Goal: Transaction & Acquisition: Purchase product/service

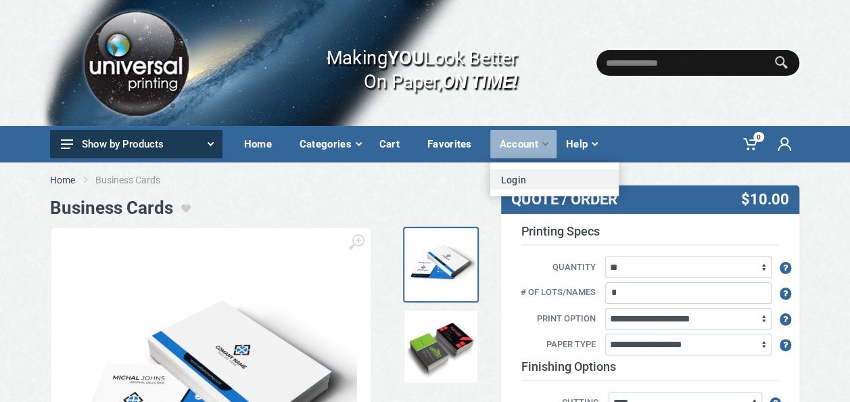
click at [495, 181] on link "Login" at bounding box center [554, 179] width 128 height 20
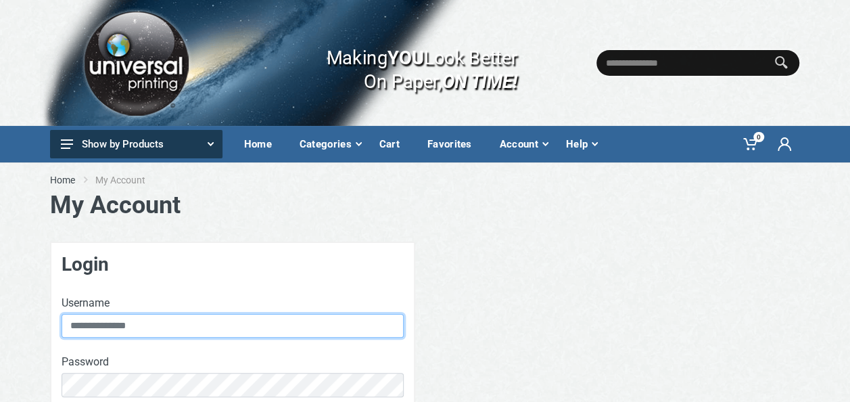
click at [248, 327] on input "text" at bounding box center [233, 326] width 342 height 24
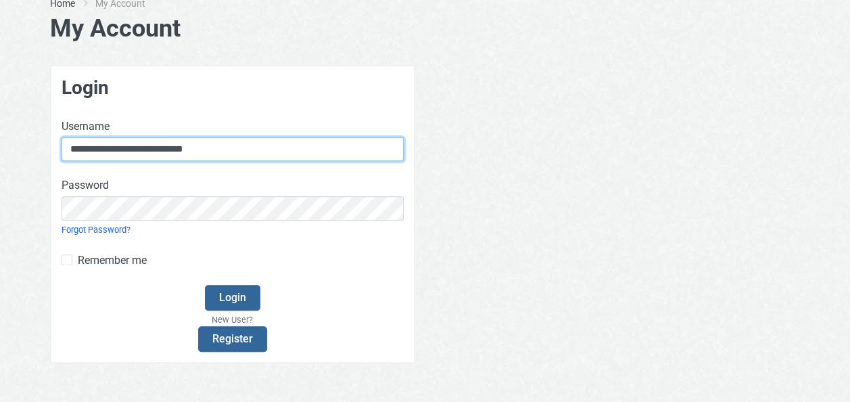
scroll to position [189, 0]
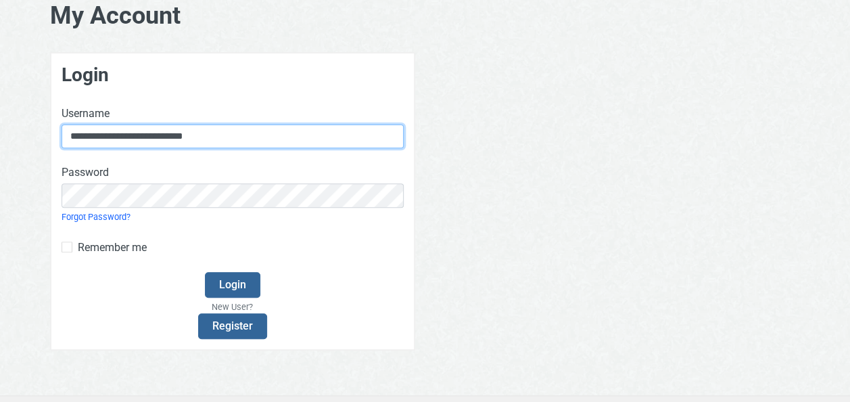
type input "**********"
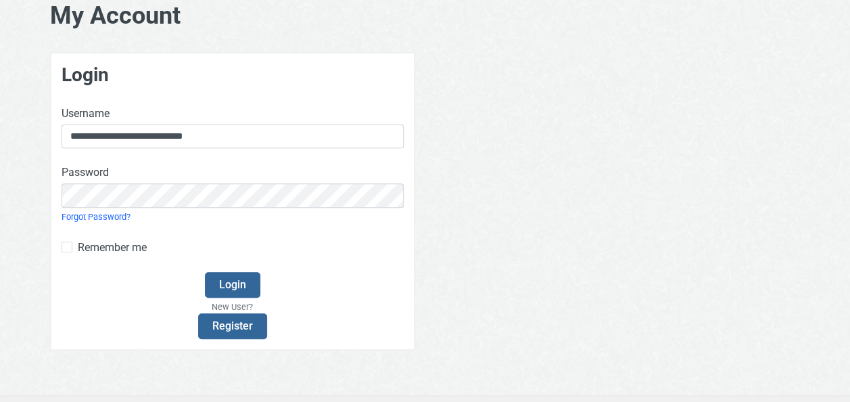
click at [72, 252] on div "Remember me" at bounding box center [233, 247] width 342 height 16
click at [245, 283] on button "Login" at bounding box center [232, 285] width 55 height 26
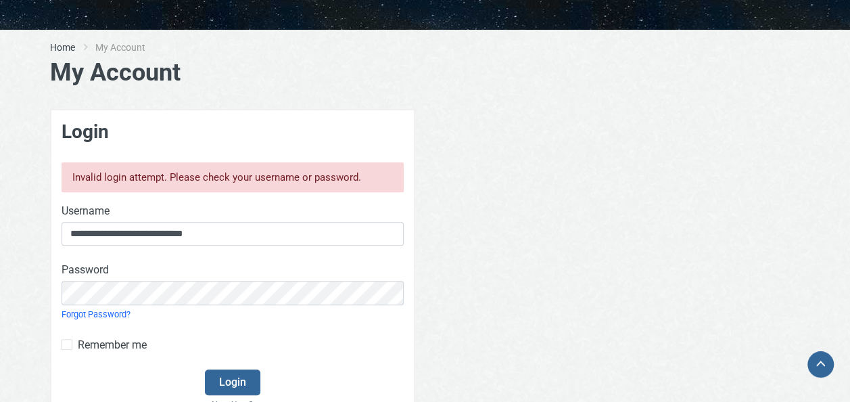
scroll to position [271, 0]
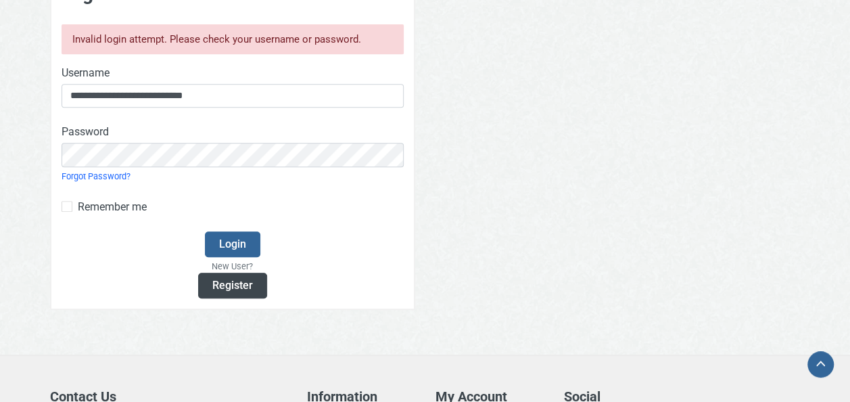
click at [239, 287] on link "Register" at bounding box center [232, 286] width 69 height 26
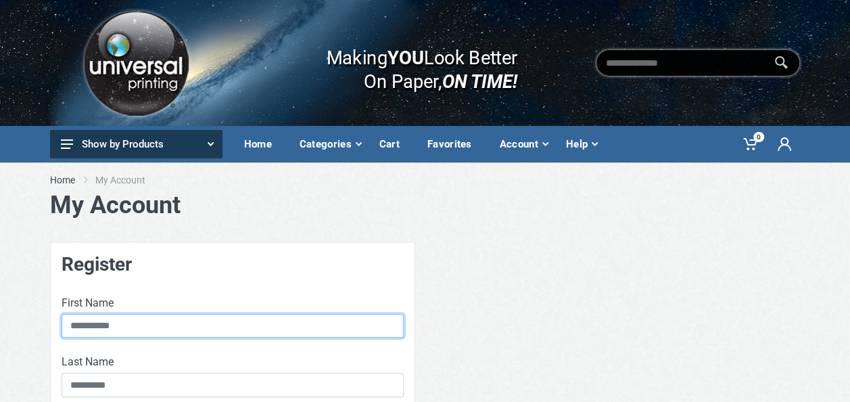
click at [202, 323] on input "First Name" at bounding box center [233, 326] width 342 height 24
type input "*********"
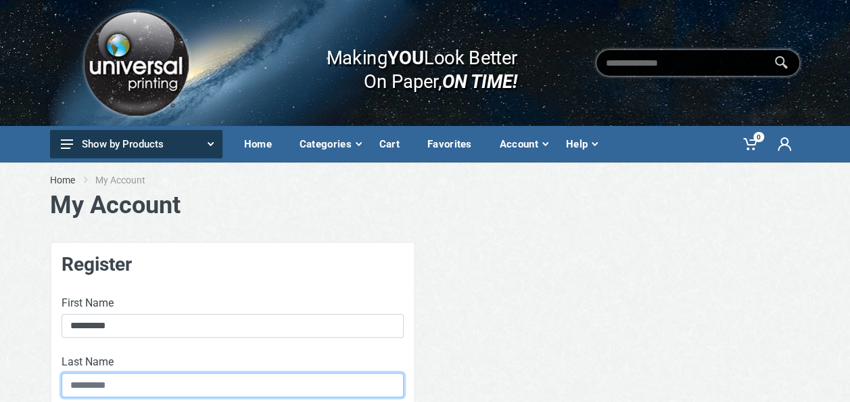
type input "*********"
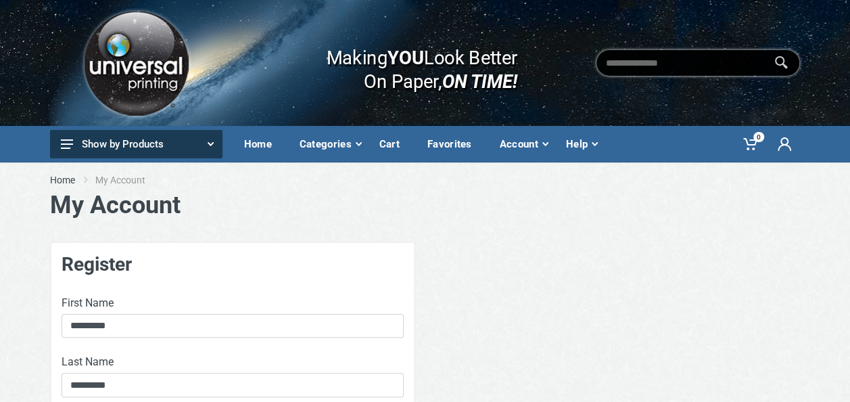
type input "**********"
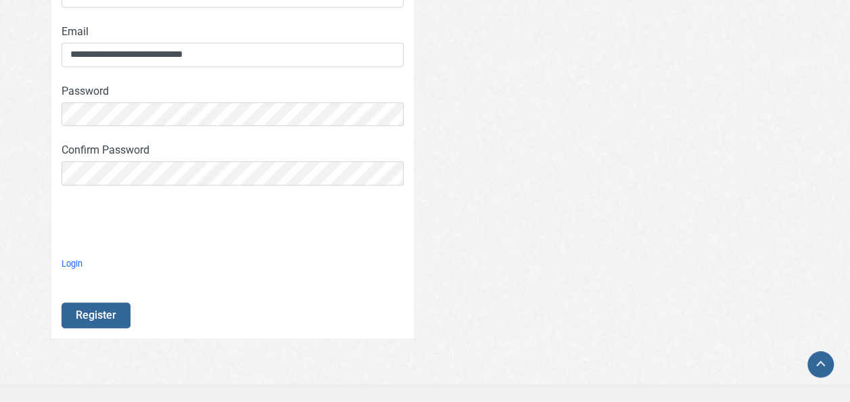
scroll to position [433, 0]
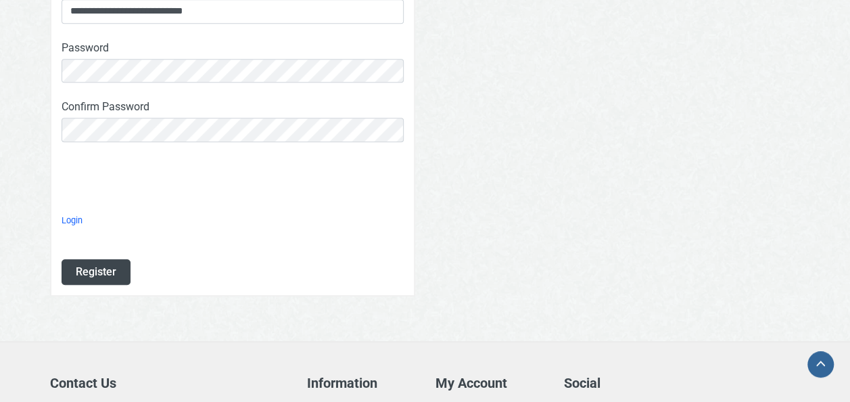
click at [95, 268] on button "Register" at bounding box center [96, 272] width 69 height 26
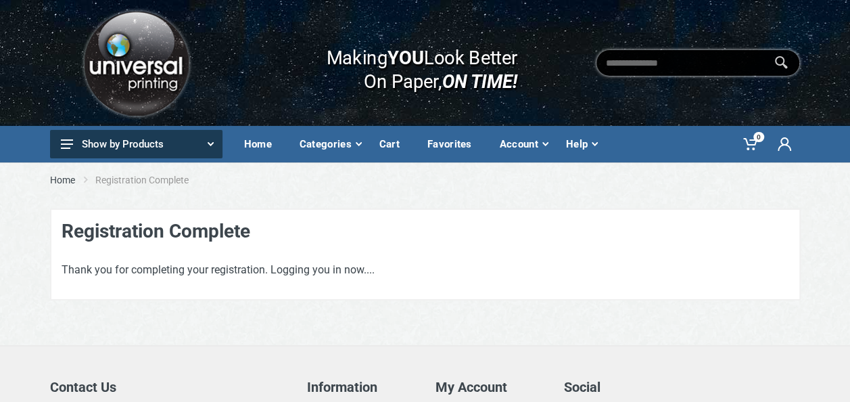
click at [484, 268] on div "Thank you for completing your registration. Logging you in now...." at bounding box center [415, 275] width 728 height 27
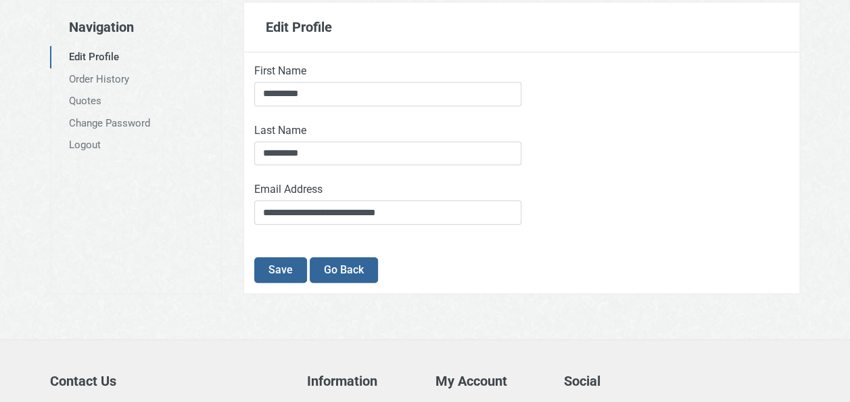
scroll to position [243, 0]
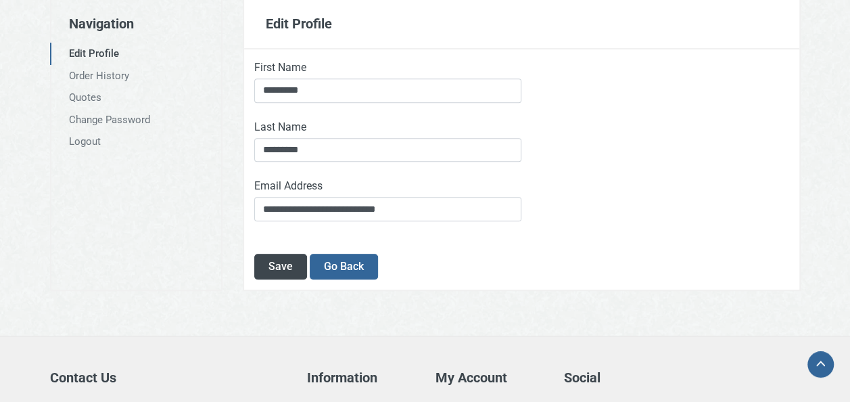
click at [278, 269] on button "Save" at bounding box center [280, 267] width 53 height 26
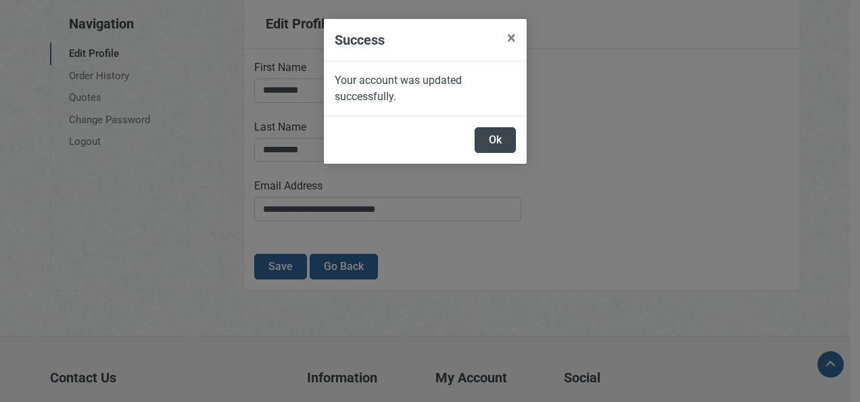
click at [500, 127] on button "Ok" at bounding box center [495, 140] width 41 height 26
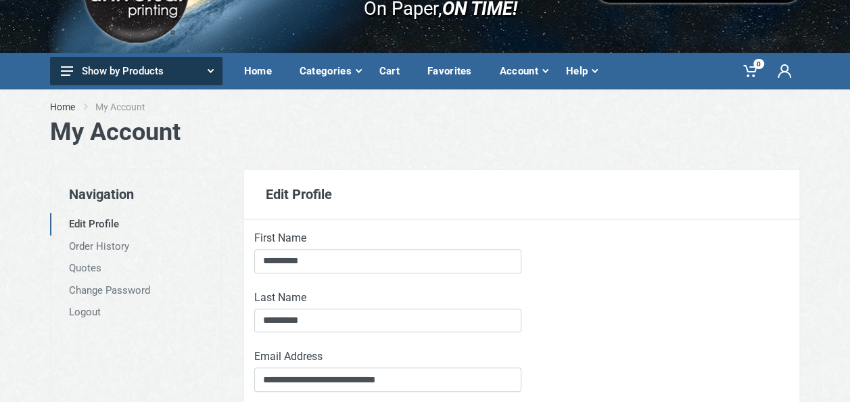
scroll to position [0, 0]
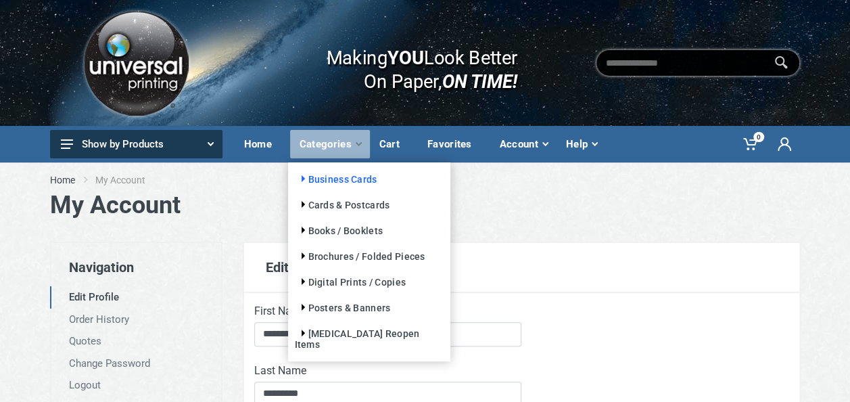
click at [321, 178] on link "Business Cards" at bounding box center [336, 179] width 83 height 11
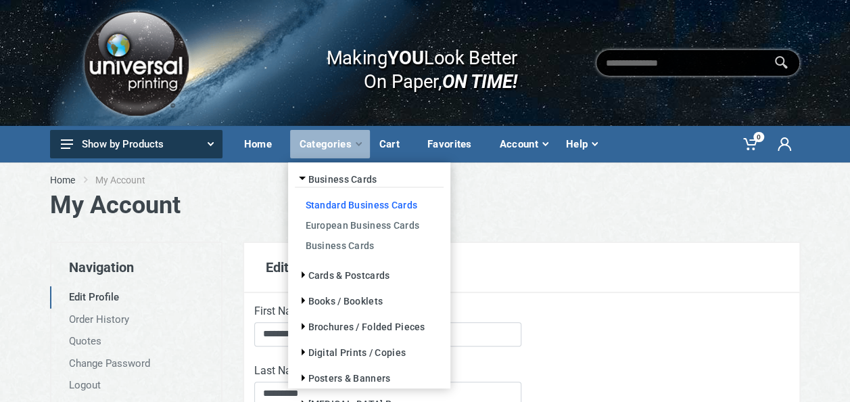
click at [328, 204] on link "Standard Business Cards" at bounding box center [369, 204] width 149 height 20
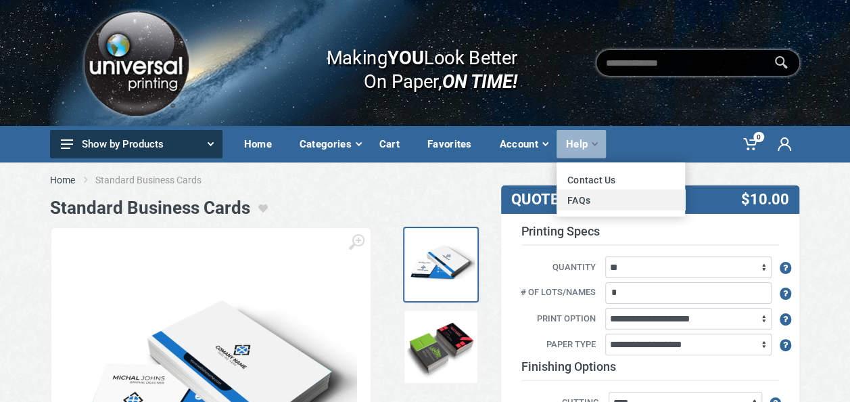
click at [567, 195] on link "FAQs" at bounding box center [621, 199] width 128 height 20
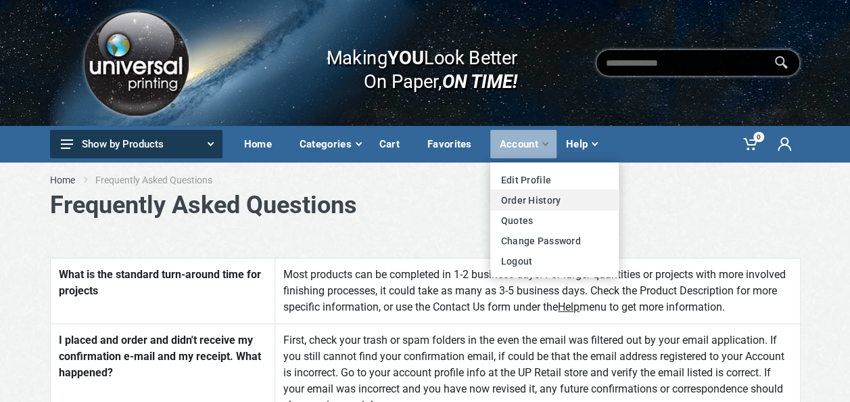
click at [507, 196] on link "Order History" at bounding box center [554, 199] width 128 height 20
